Goal: Information Seeking & Learning: Learn about a topic

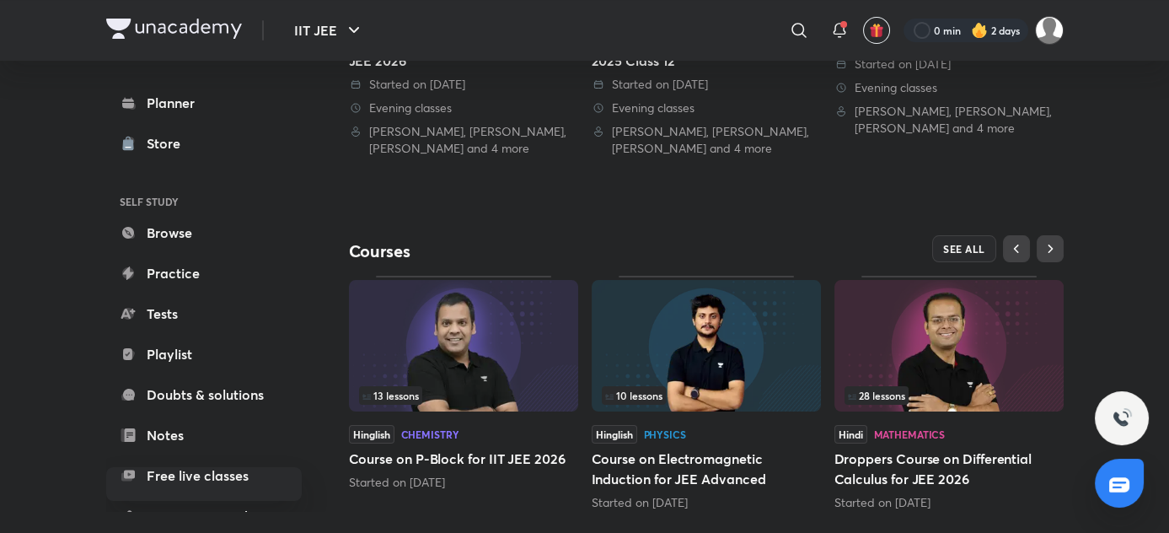
scroll to position [593, 0]
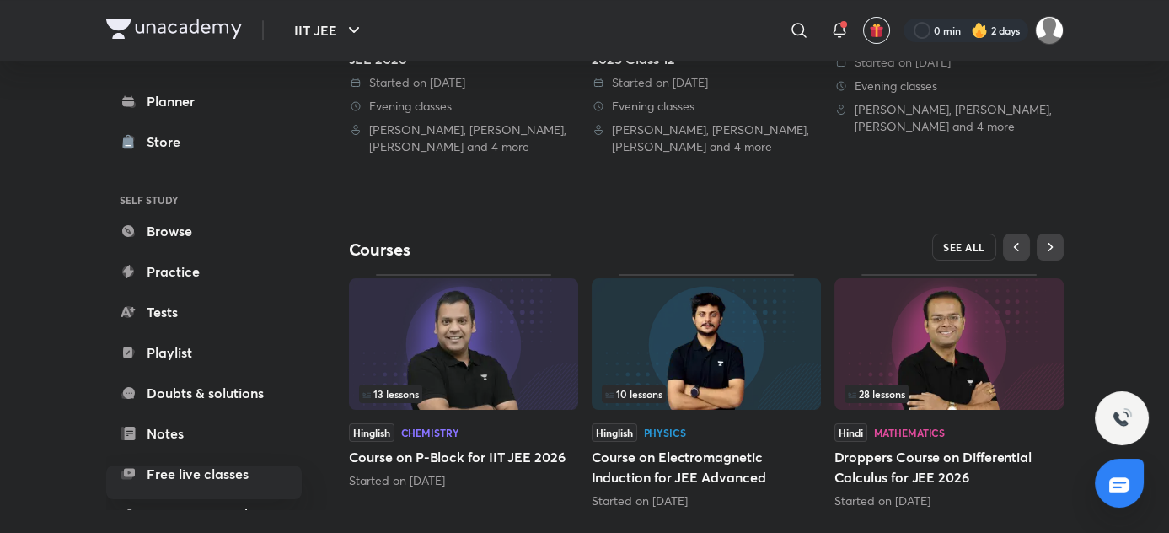
click at [985, 241] on span "SEE ALL" at bounding box center [964, 247] width 42 height 12
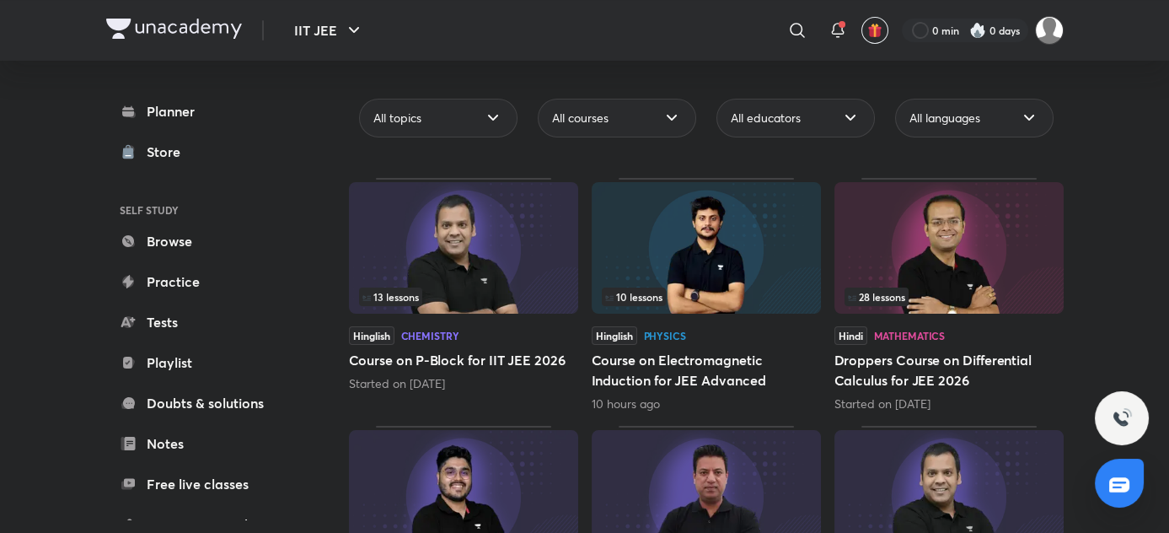
scroll to position [143, 0]
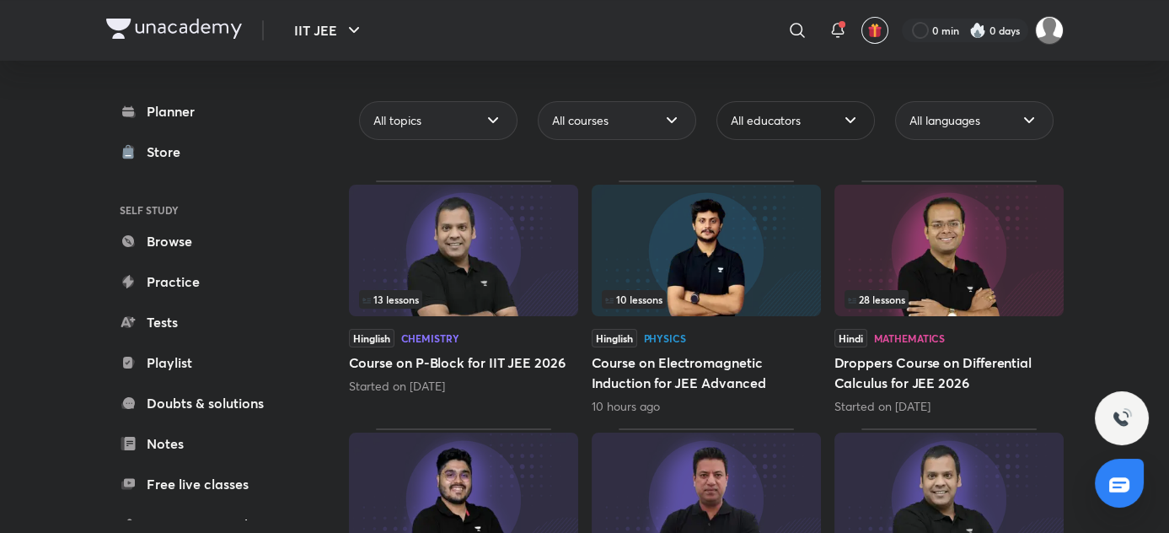
click at [875, 101] on div "All educators" at bounding box center [795, 120] width 158 height 39
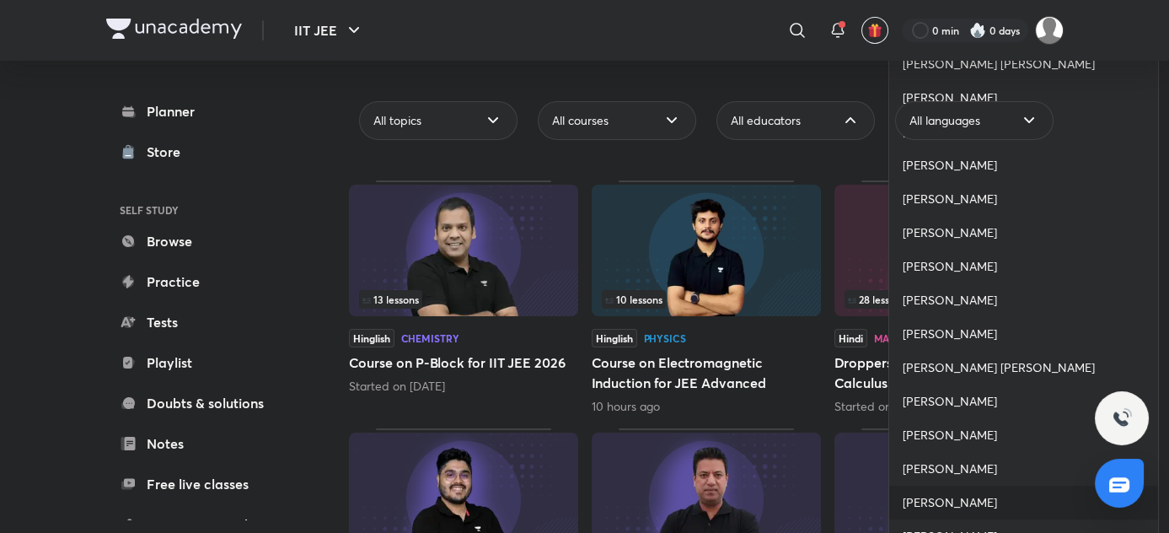
click at [937, 501] on span "[PERSON_NAME]" at bounding box center [950, 502] width 94 height 17
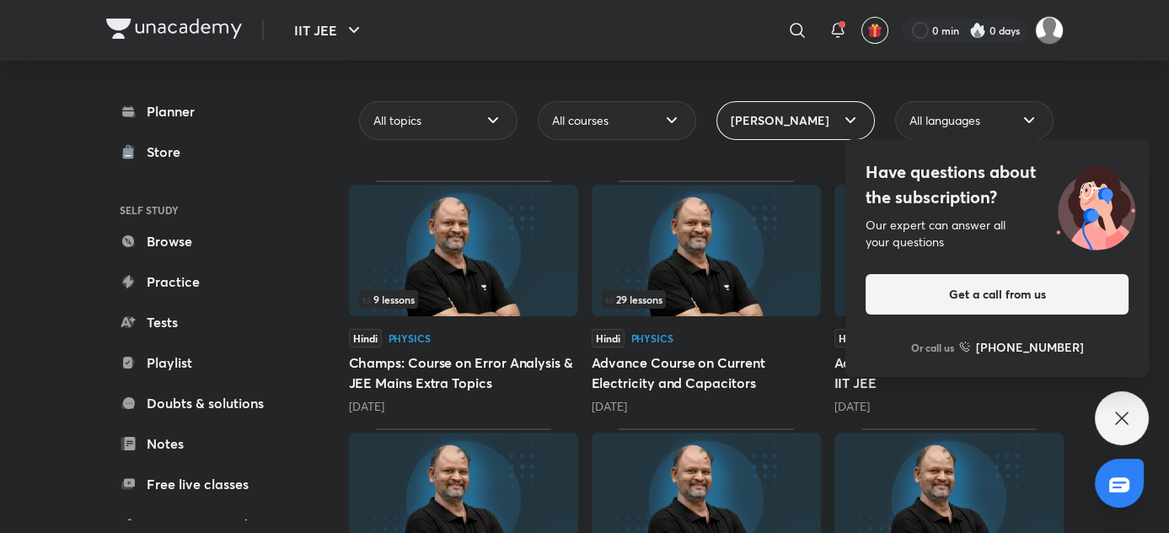
click at [1124, 411] on icon at bounding box center [1122, 418] width 20 height 20
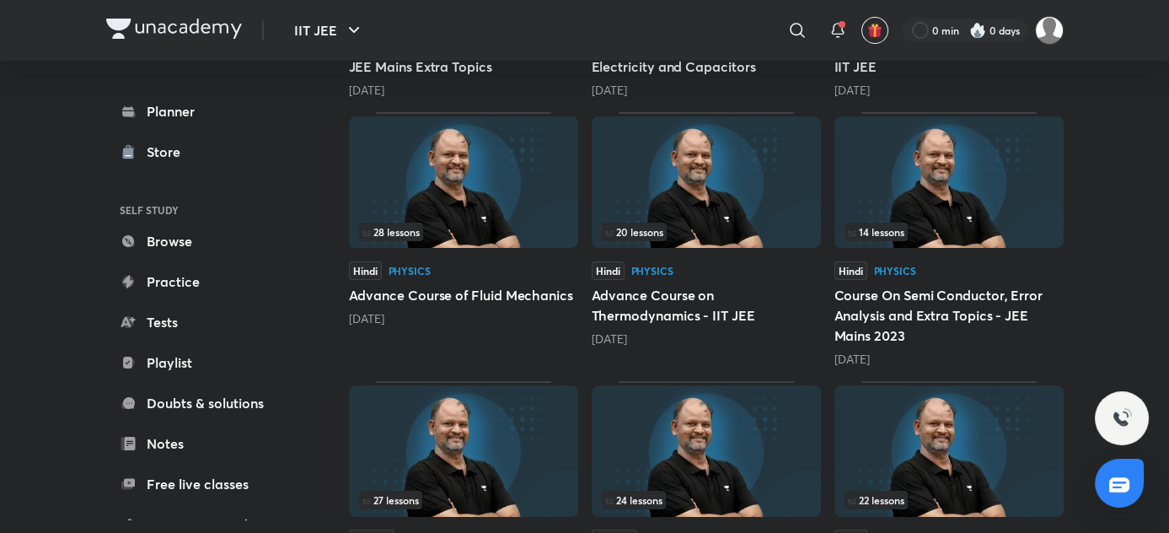
scroll to position [449, 0]
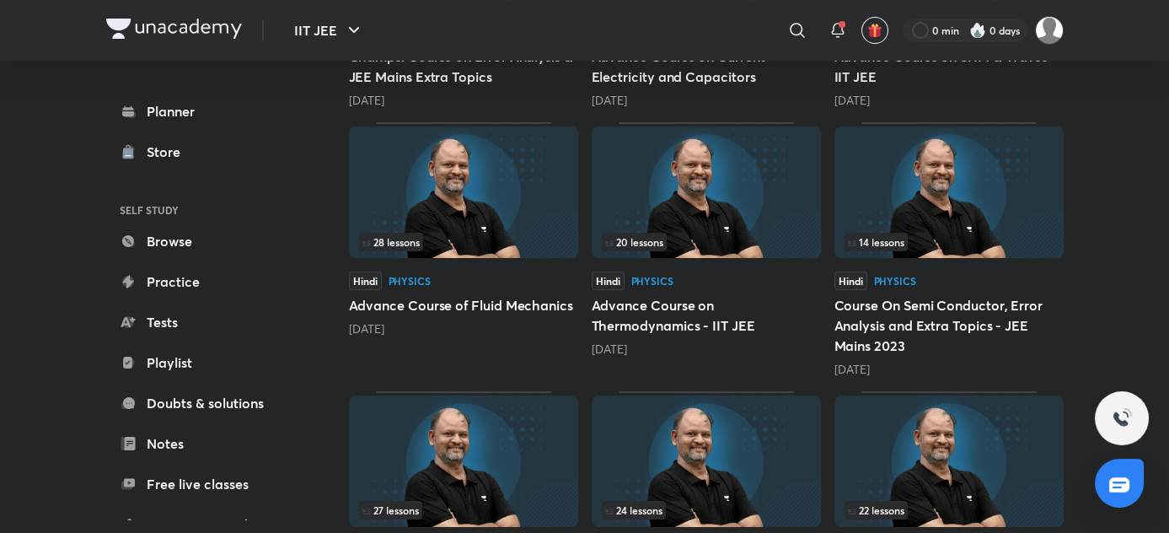
click at [578, 262] on div "28 lessons Hindi Physics Advance Course of Fluid Mechanics [DATE]" at bounding box center [463, 249] width 229 height 255
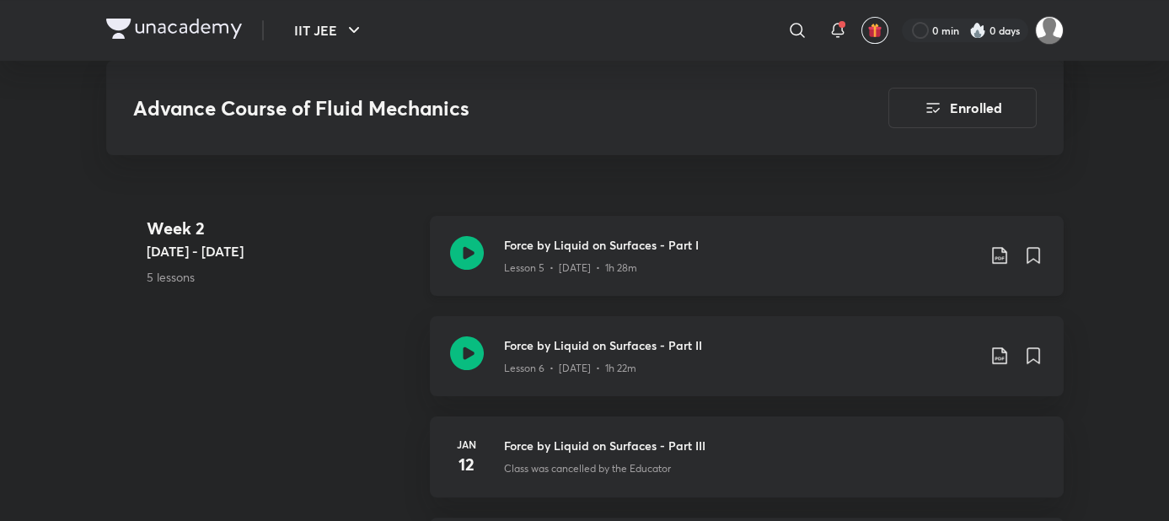
scroll to position [1225, 0]
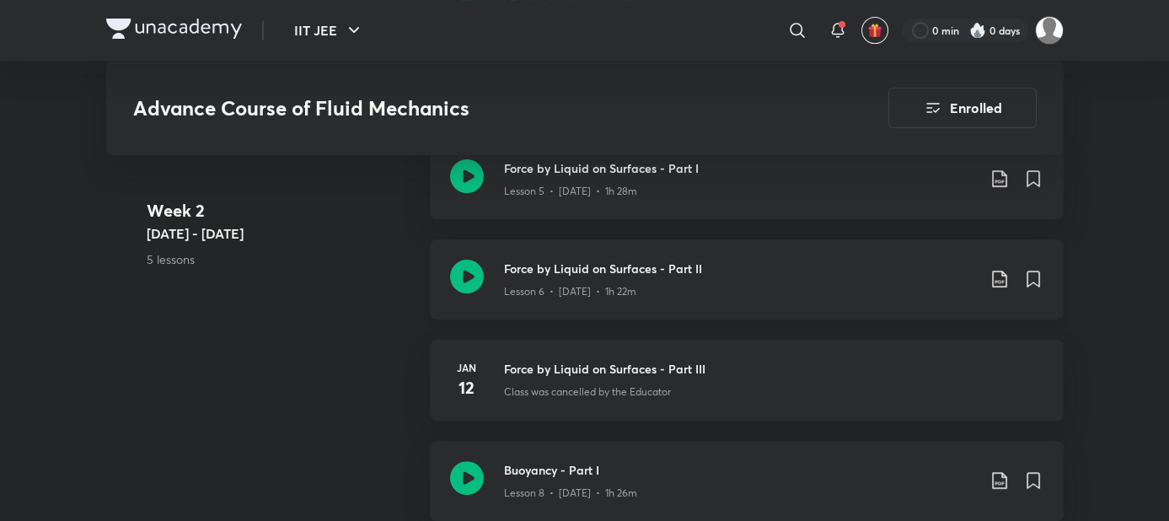
click at [1006, 271] on icon at bounding box center [999, 279] width 14 height 17
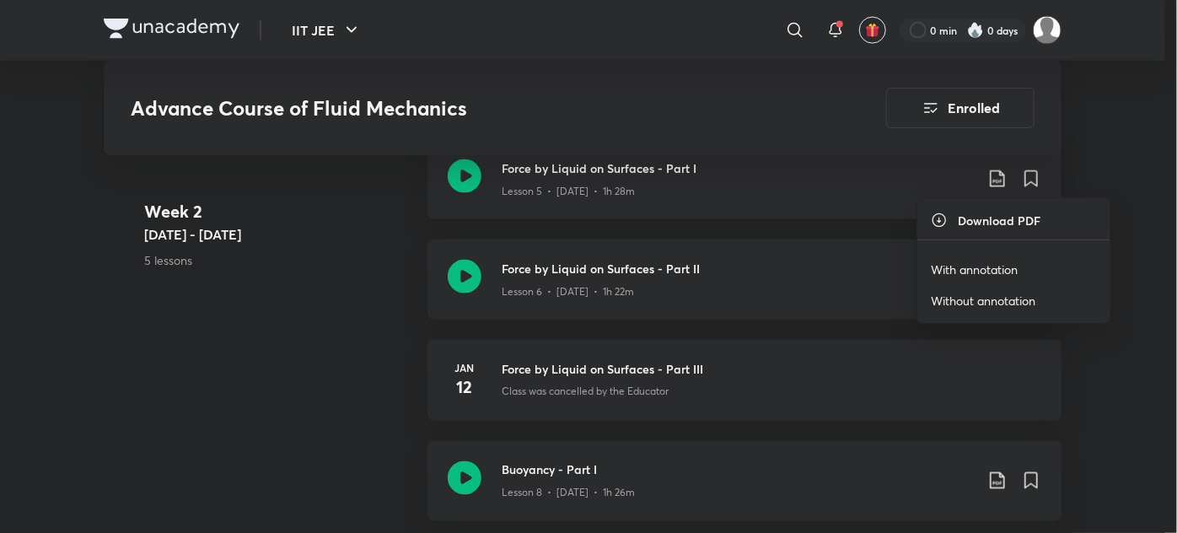
click at [985, 265] on p "With annotation" at bounding box center [973, 269] width 87 height 18
